Goal: Task Accomplishment & Management: Use online tool/utility

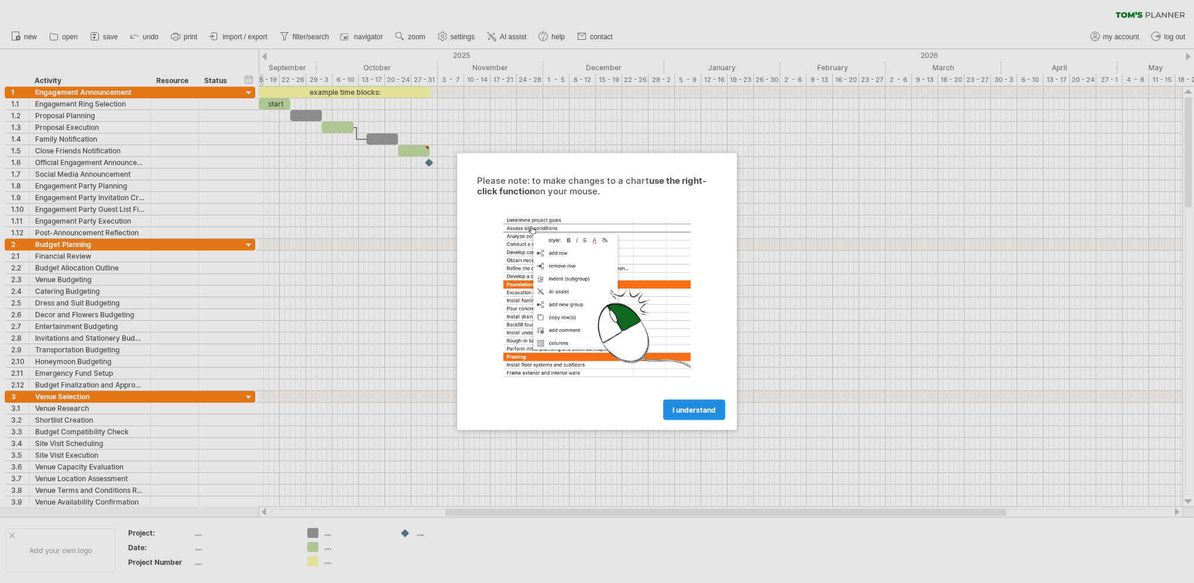
click at [695, 407] on span "I understand" at bounding box center [693, 410] width 43 height 9
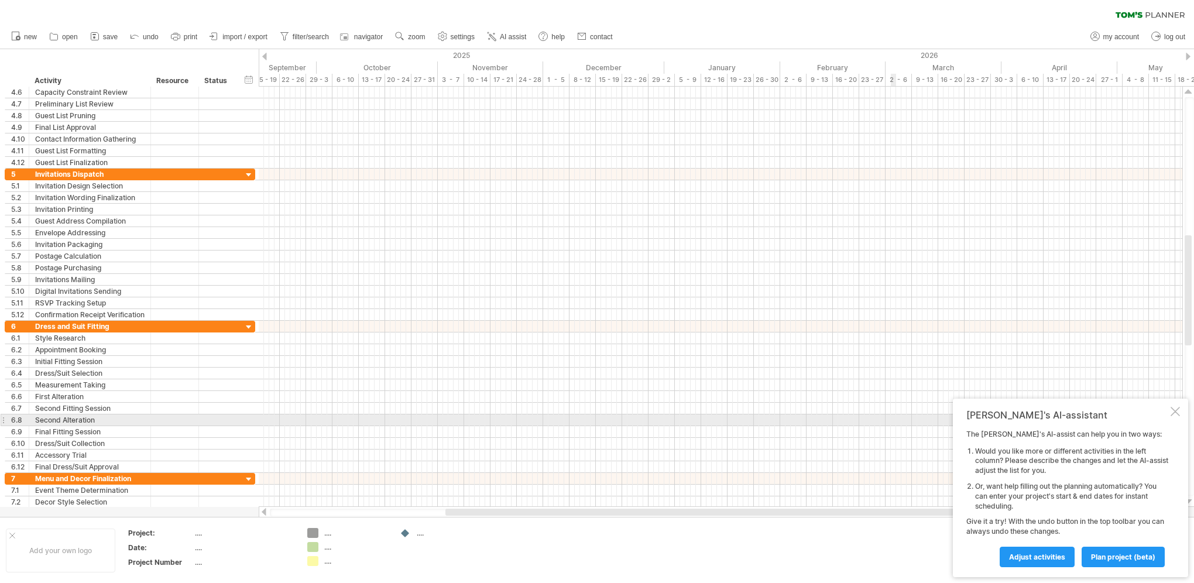
click at [1170, 413] on div "Tom's AI-assistant The Tom's AI-assist can help you in two ways: Would you like…" at bounding box center [1070, 488] width 235 height 178
click at [1183, 414] on div "Tom's AI-assistant The Tom's AI-assist can help you in two ways: Would you like…" at bounding box center [1070, 488] width 235 height 178
click at [1173, 411] on div at bounding box center [1174, 411] width 9 height 9
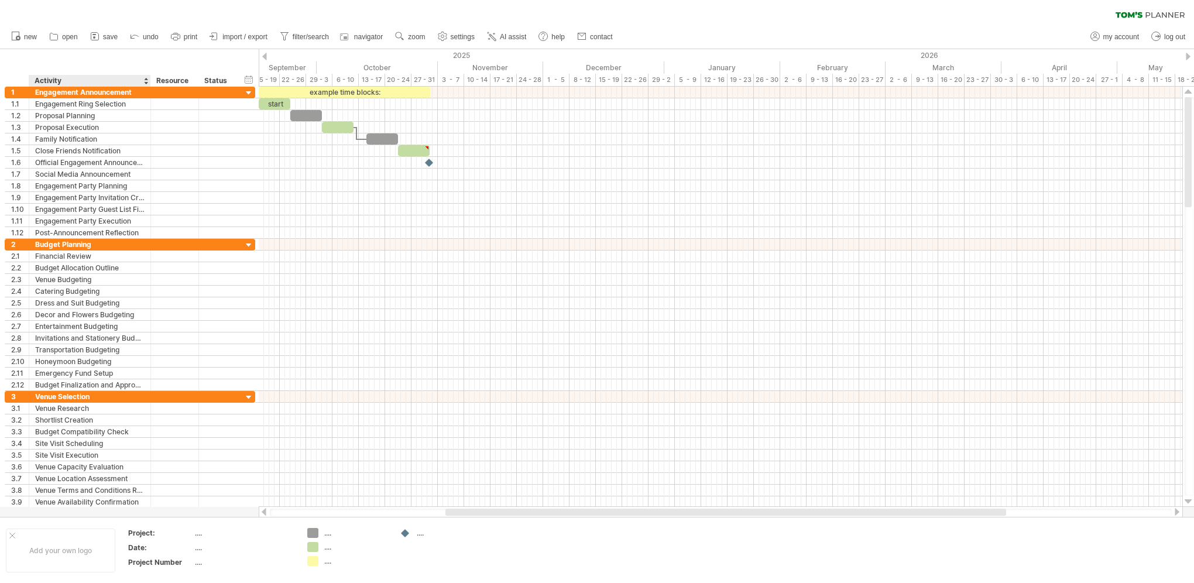
click at [87, 77] on div "Activity" at bounding box center [89, 81] width 109 height 12
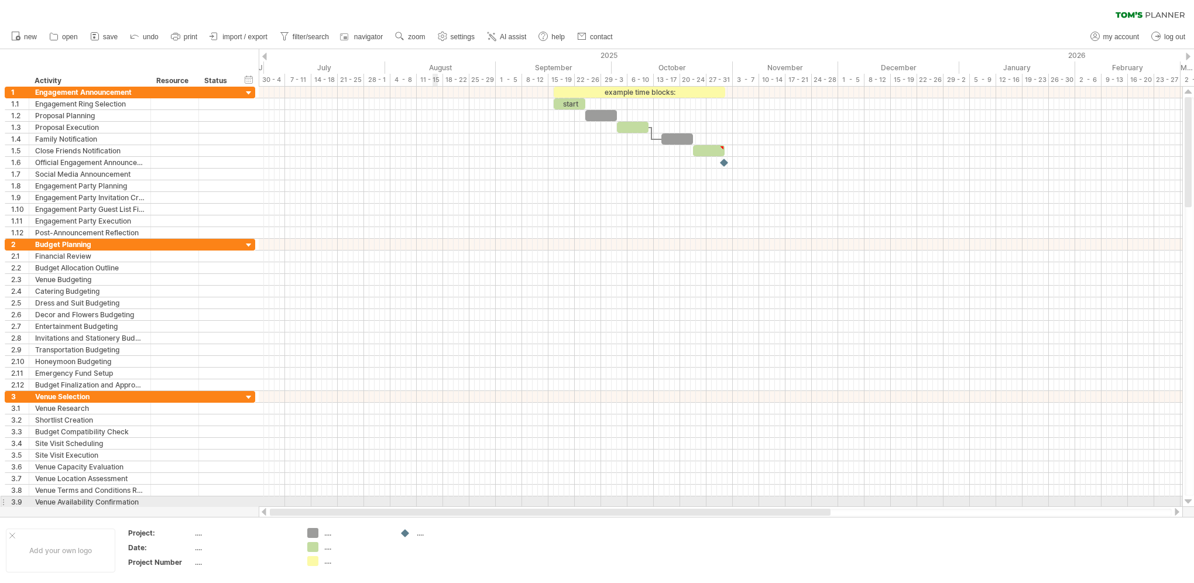
drag, startPoint x: 613, startPoint y: 513, endPoint x: 443, endPoint y: 501, distance: 170.7
click at [438, 500] on div "Trying to reach plan.tomsplanner.com Connected again... 0% clear filter new 1" at bounding box center [597, 291] width 1194 height 583
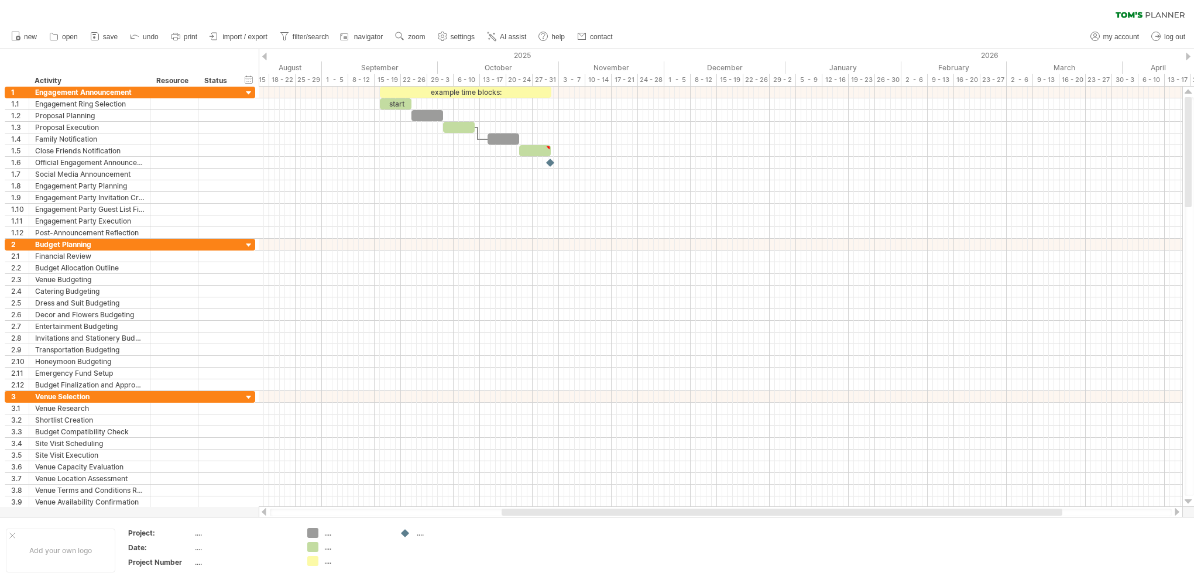
drag, startPoint x: 522, startPoint y: 515, endPoint x: 606, endPoint y: 515, distance: 84.3
click at [606, 515] on div at bounding box center [782, 512] width 561 height 7
click at [262, 56] on div at bounding box center [264, 57] width 5 height 8
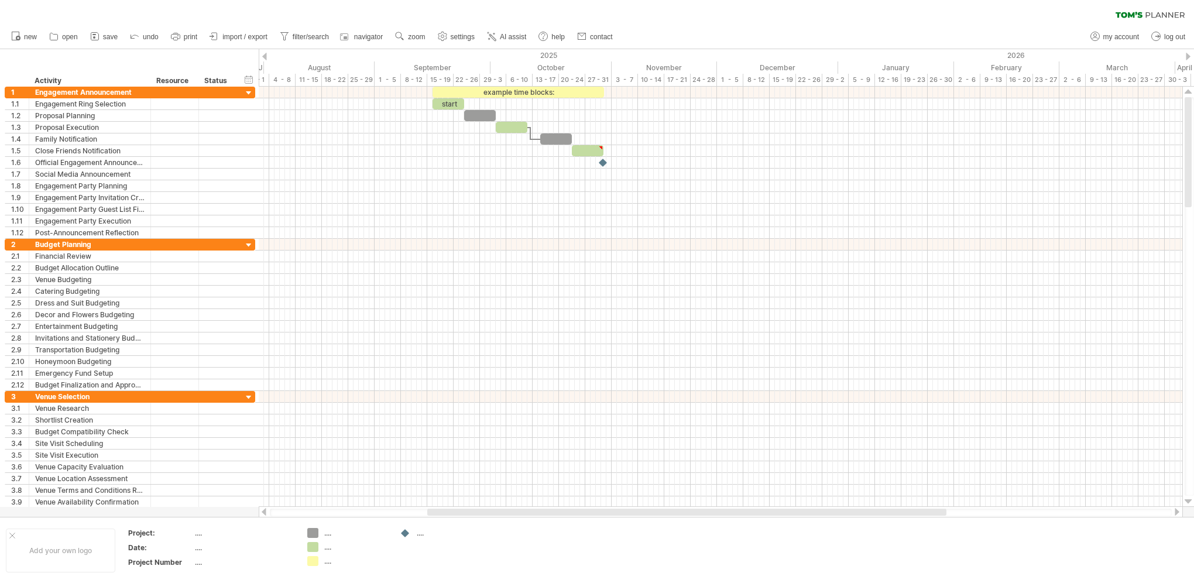
click at [262, 56] on div at bounding box center [264, 57] width 5 height 8
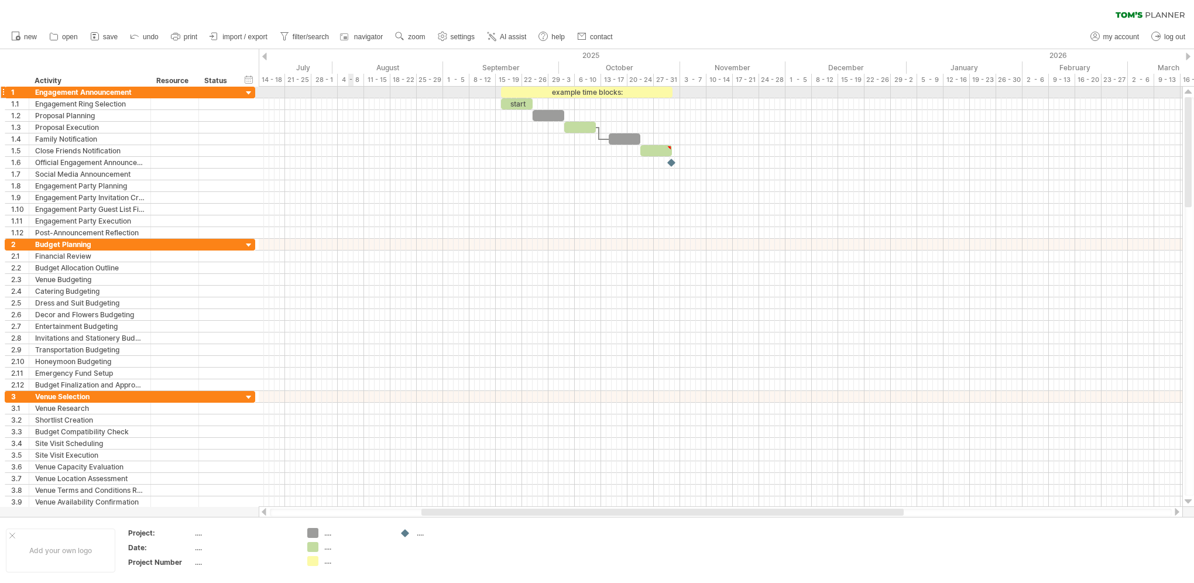
drag, startPoint x: 336, startPoint y: 66, endPoint x: 335, endPoint y: 87, distance: 21.1
click at [335, 87] on div "Trying to reach plan.tomsplanner.com Connected again... 0% clear filter new 1" at bounding box center [597, 291] width 1194 height 583
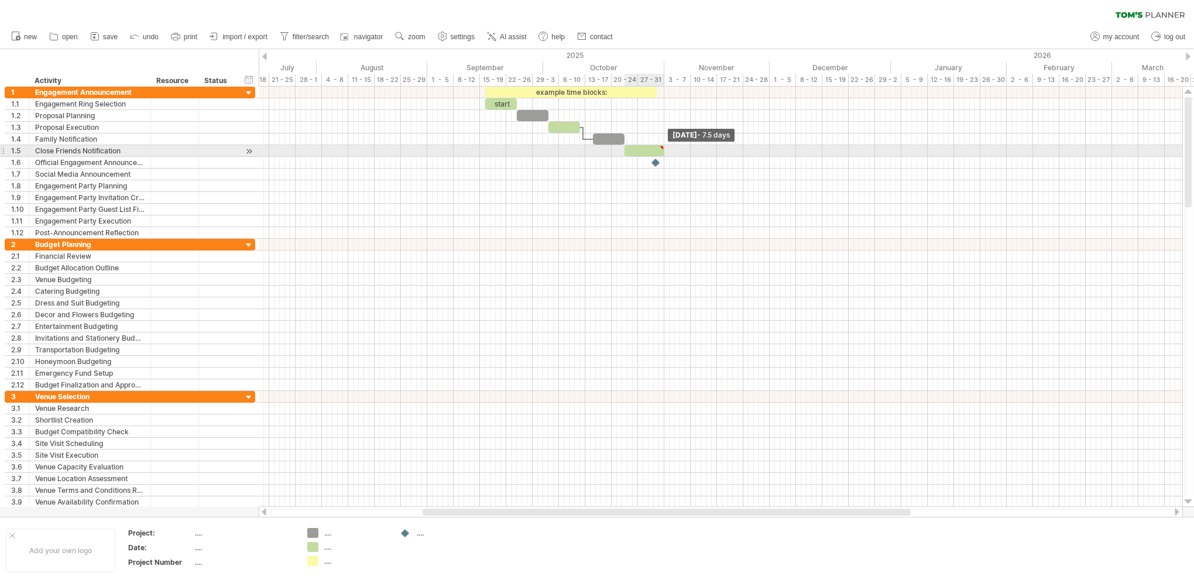
drag, startPoint x: 656, startPoint y: 148, endPoint x: 665, endPoint y: 151, distance: 9.3
click at [665, 151] on span at bounding box center [664, 150] width 5 height 11
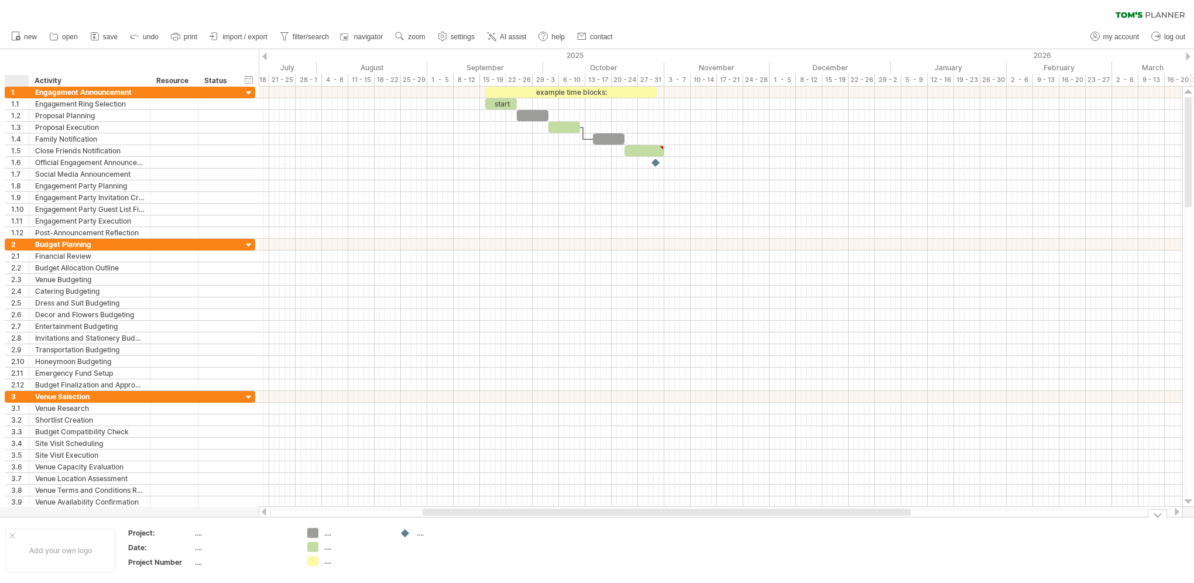
click at [14, 535] on div at bounding box center [12, 536] width 6 height 6
click at [289, 537] on div at bounding box center [285, 533] width 12 height 11
click at [281, 537] on div "Trying to reach plan.tomsplanner.com Connected again... 0% clear filter new 1" at bounding box center [597, 291] width 1194 height 583
click at [283, 536] on div "Trying to reach plan.tomsplanner.com Connected again... 0% clear filter new 1" at bounding box center [597, 291] width 1194 height 583
click at [288, 535] on div at bounding box center [285, 533] width 12 height 11
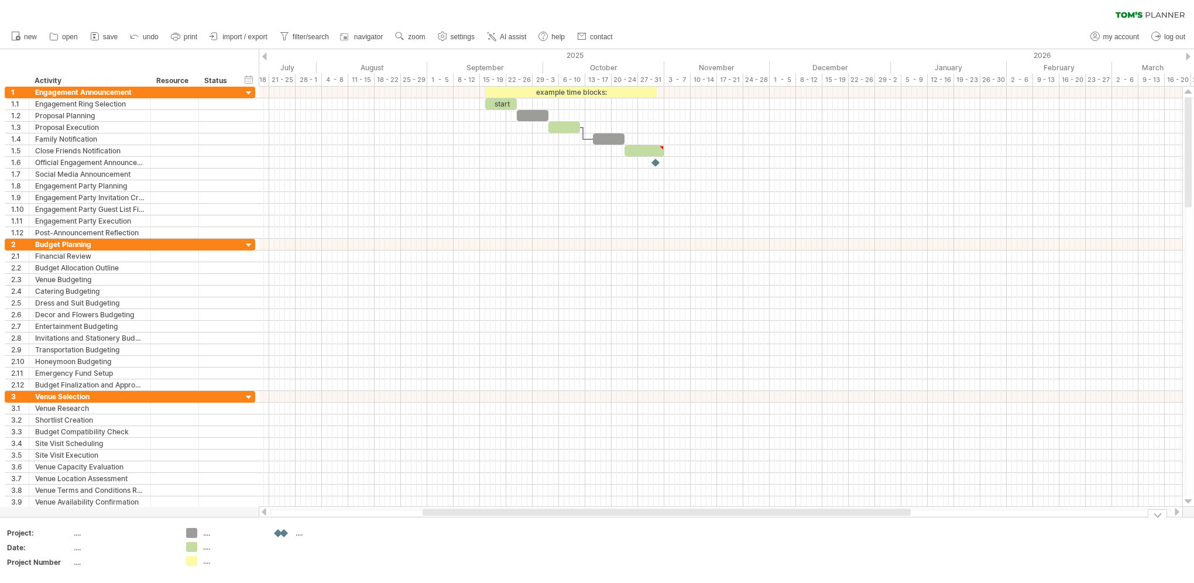
click at [287, 535] on div at bounding box center [285, 533] width 12 height 11
click at [83, 77] on div "Activity" at bounding box center [89, 81] width 109 height 12
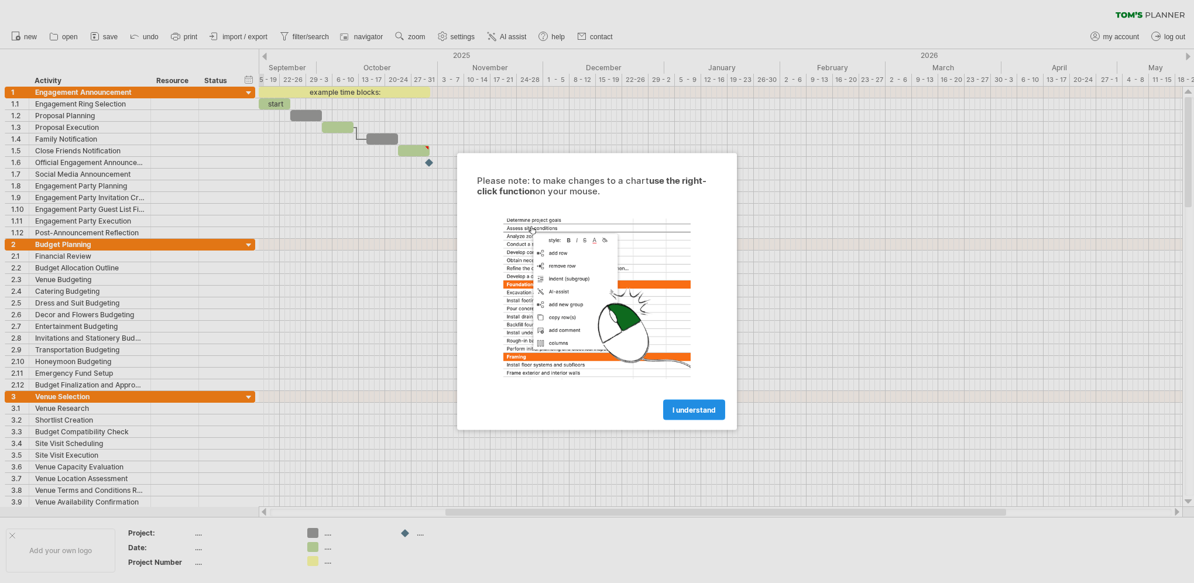
click at [711, 407] on span "I understand" at bounding box center [693, 410] width 43 height 9
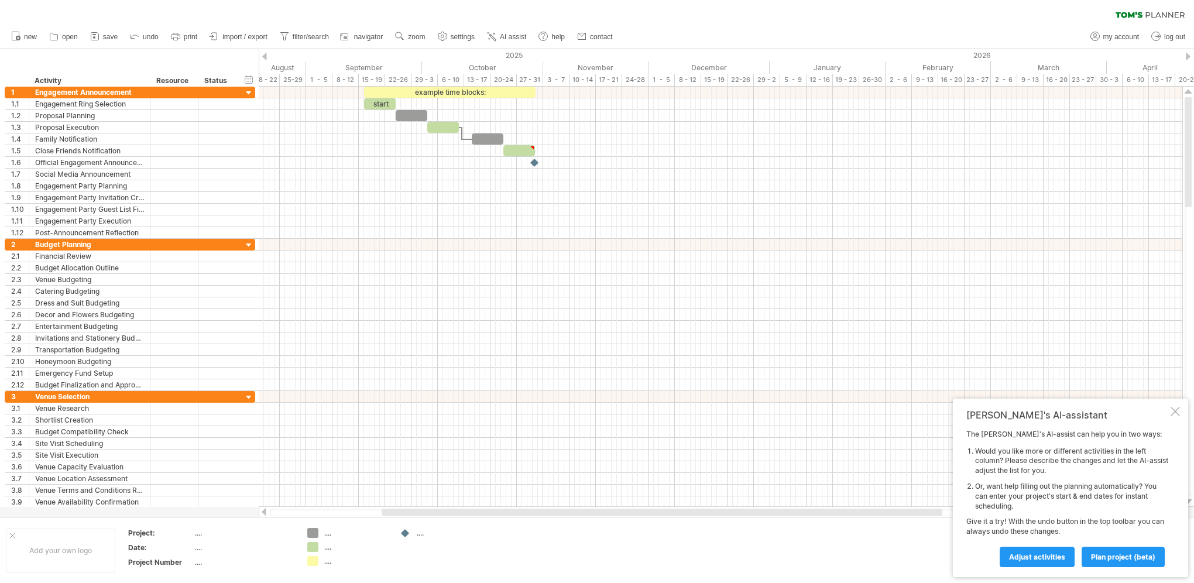
drag, startPoint x: 733, startPoint y: 512, endPoint x: 669, endPoint y: 513, distance: 63.8
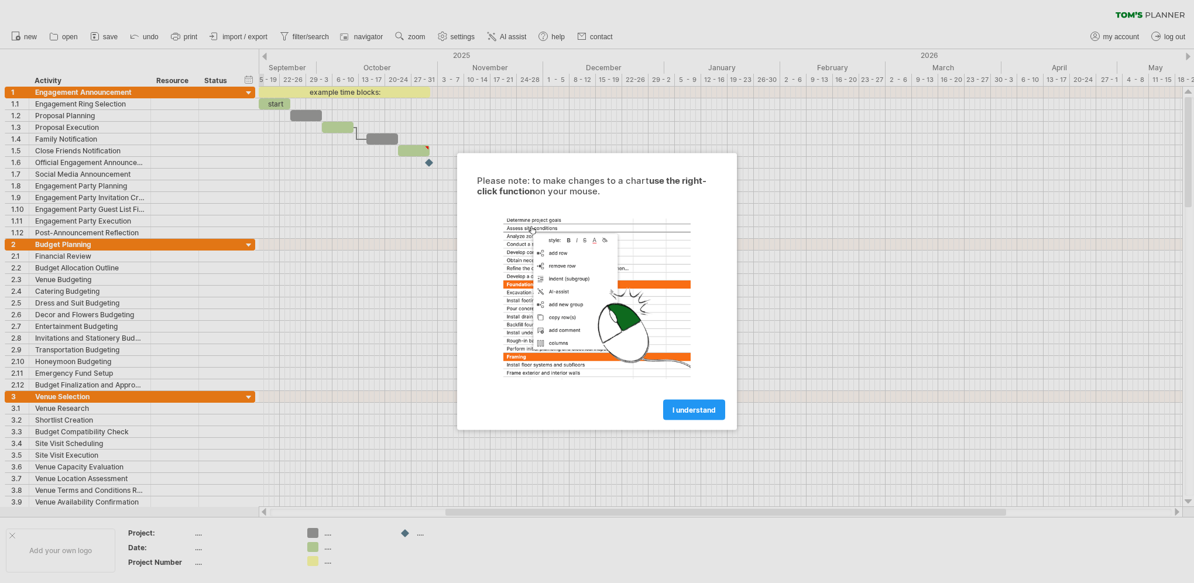
click at [696, 414] on link "I understand" at bounding box center [694, 410] width 62 height 20
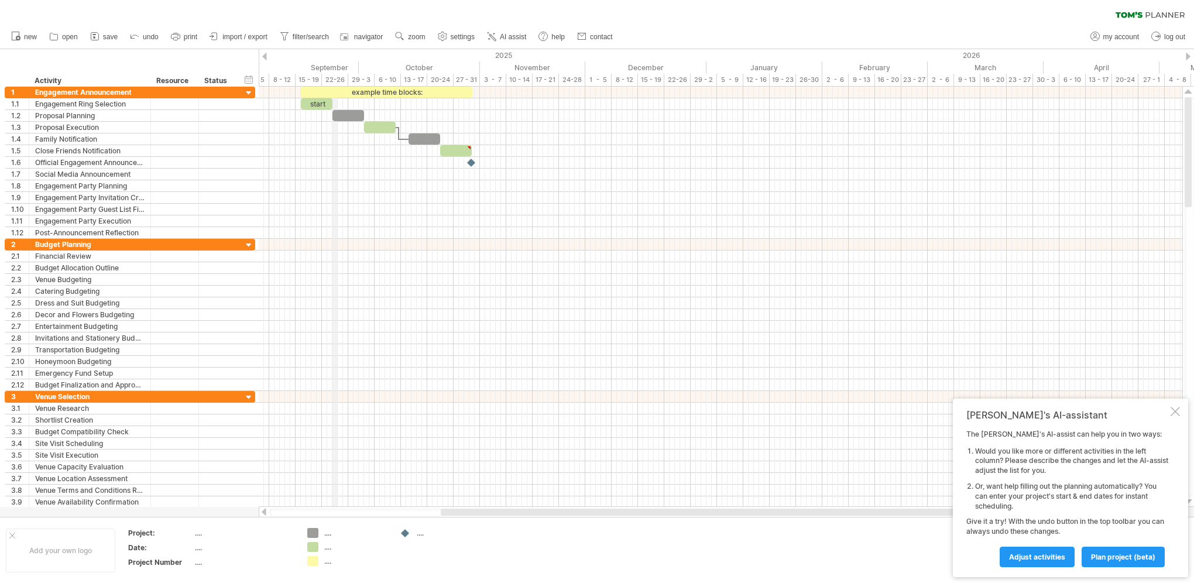
drag, startPoint x: 288, startPoint y: 60, endPoint x: 343, endPoint y: 79, distance: 57.7
click at [335, 71] on div "September" at bounding box center [311, 67] width 116 height 12
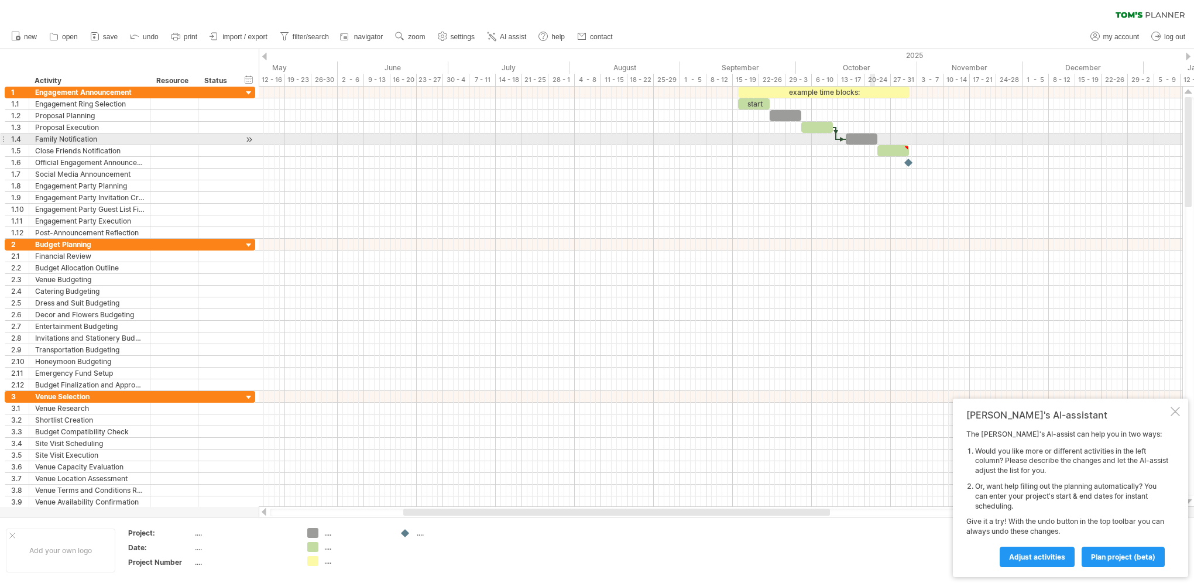
drag, startPoint x: 886, startPoint y: 130, endPoint x: 848, endPoint y: 146, distance: 41.2
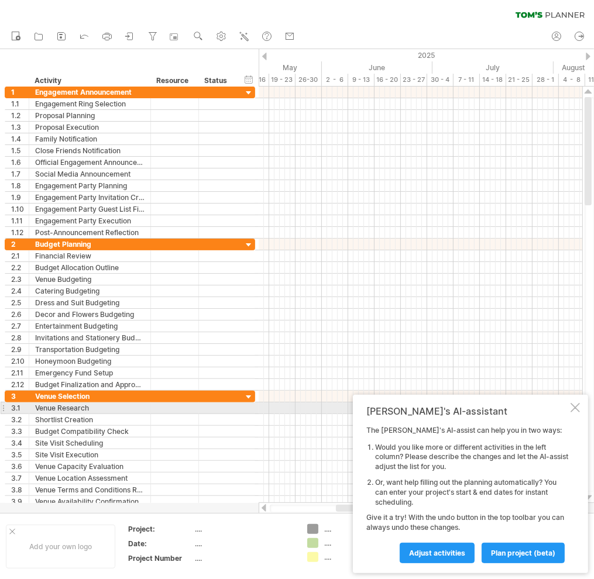
click at [579, 410] on div at bounding box center [575, 407] width 9 height 9
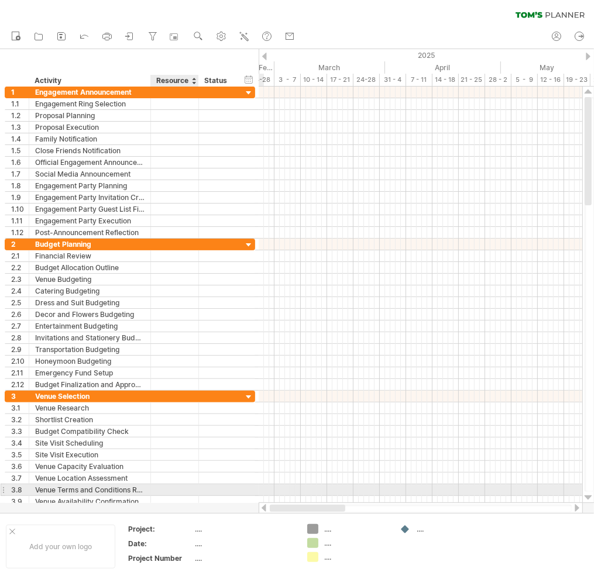
drag, startPoint x: 366, startPoint y: 508, endPoint x: 200, endPoint y: 489, distance: 167.8
click at [200, 489] on div "Trying to reach plan.tomsplanner.com Connected again... 0% clear filter new 1" at bounding box center [297, 289] width 594 height 579
click at [265, 57] on div at bounding box center [264, 57] width 5 height 8
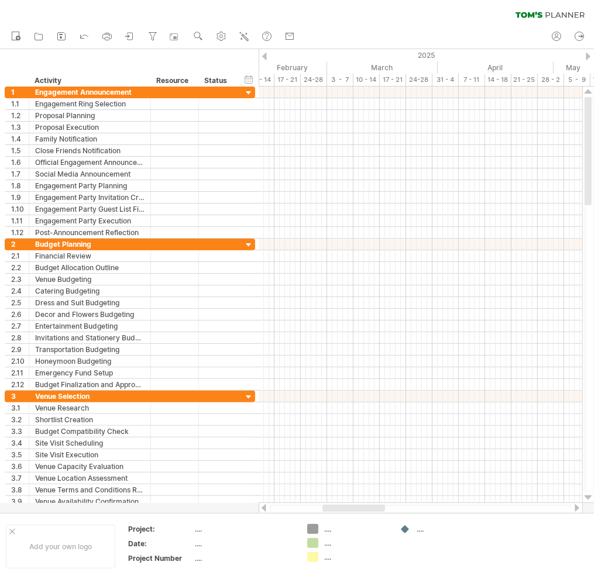
click at [265, 57] on div at bounding box center [264, 57] width 5 height 8
click at [266, 58] on div at bounding box center [264, 57] width 5 height 8
click at [356, 81] on div "13 - 17" at bounding box center [366, 80] width 26 height 12
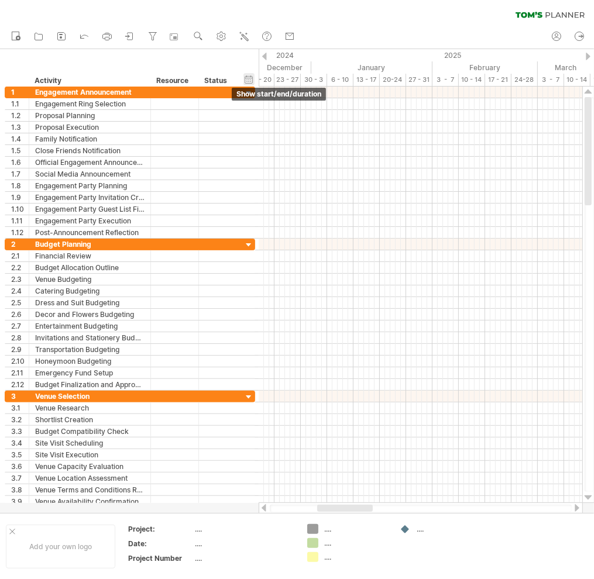
click at [249, 78] on div "hide start/end/duration show start/end/duration" at bounding box center [248, 79] width 11 height 12
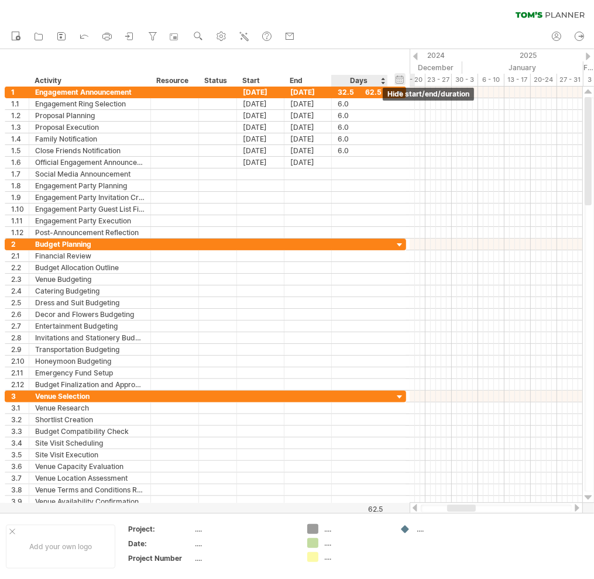
click at [403, 75] on div "hide start/end/duration show start/end/duration" at bounding box center [399, 79] width 11 height 12
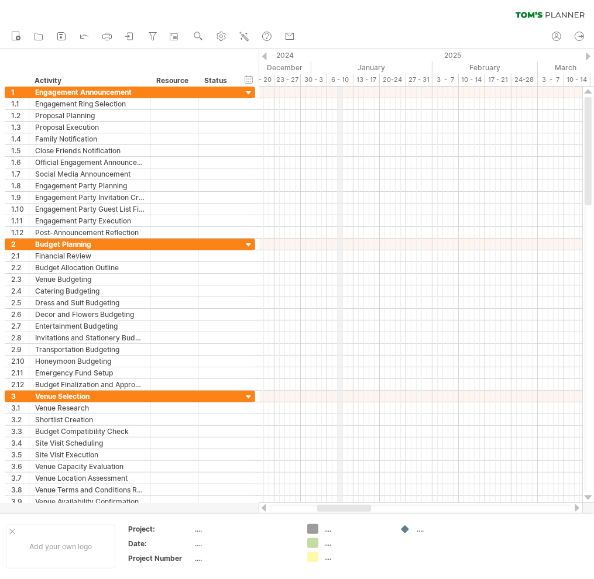
click at [342, 82] on div "6 - 10" at bounding box center [340, 80] width 26 height 12
